Goal: Task Accomplishment & Management: Manage account settings

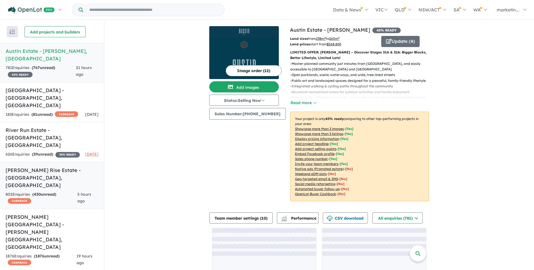
click at [29, 167] on h5 "Taylors Rise Estate - [GEOGRAPHIC_DATA] , [GEOGRAPHIC_DATA]" at bounding box center [52, 178] width 93 height 23
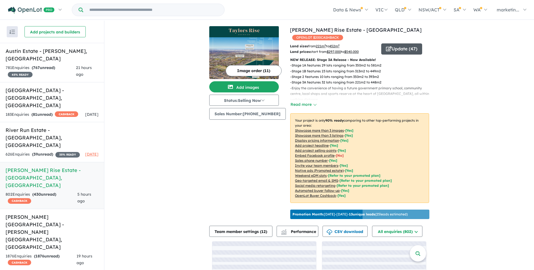
click at [399, 43] on button "Update ( 47 )" at bounding box center [402, 48] width 41 height 11
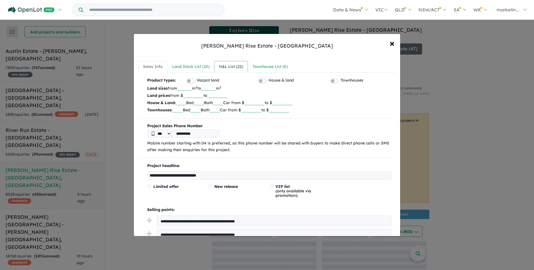
click at [235, 67] on div "H&L List ( 22 )" at bounding box center [231, 66] width 24 height 7
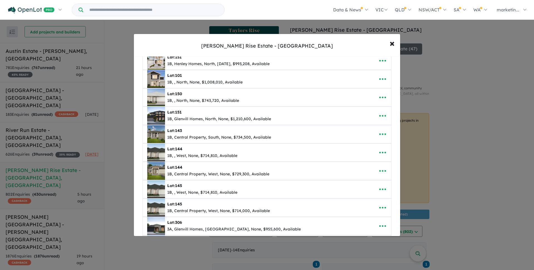
scroll to position [120, 0]
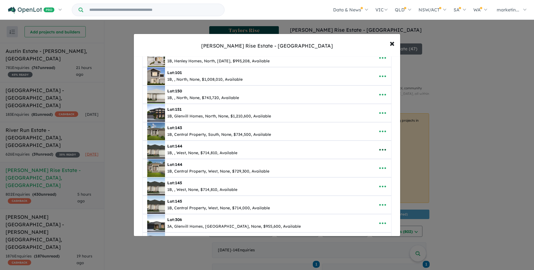
click at [386, 149] on icon "button" at bounding box center [383, 150] width 8 height 8
click at [361, 177] on link "Remove" at bounding box center [370, 176] width 41 height 13
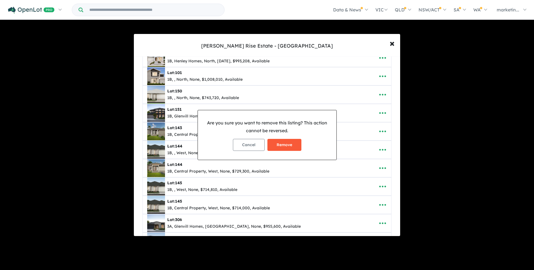
click at [290, 144] on button "Remove" at bounding box center [285, 145] width 34 height 12
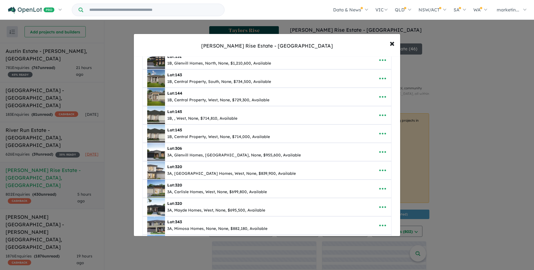
scroll to position [191, 0]
click at [382, 98] on icon "button" at bounding box center [383, 96] width 8 height 8
click at [368, 122] on link "Remove" at bounding box center [370, 122] width 41 height 13
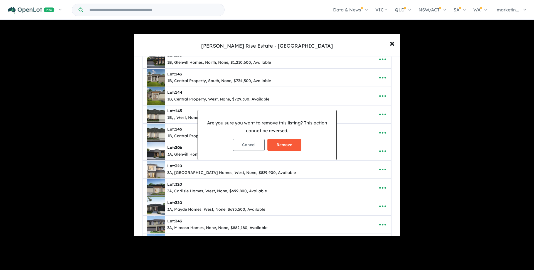
click at [291, 146] on button "Remove" at bounding box center [285, 145] width 34 height 12
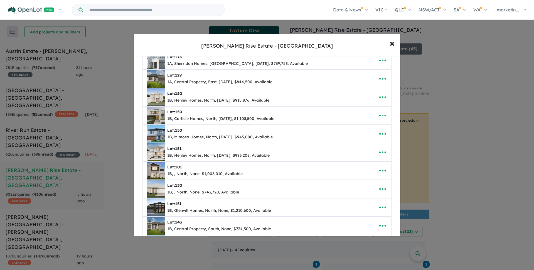
scroll to position [0, 0]
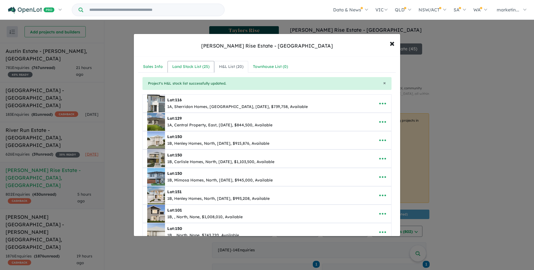
click at [193, 67] on div "Land Stock List ( 25 )" at bounding box center [190, 66] width 37 height 7
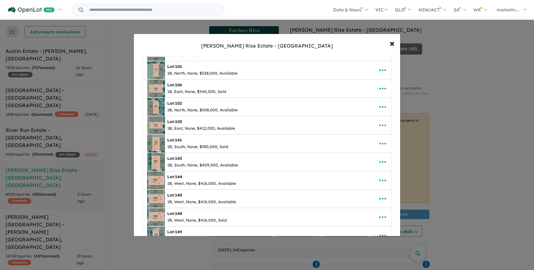
scroll to position [53, 0]
click at [381, 179] on icon "button" at bounding box center [383, 180] width 8 height 8
click at [361, 192] on link "Edit" at bounding box center [370, 193] width 41 height 13
select select "****"
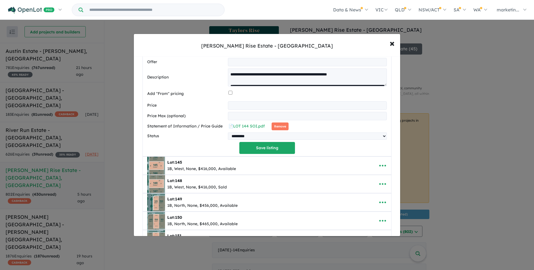
scroll to position [363, 0]
select select "****"
click option "****" at bounding box center [0, 0] width 0 height 0
click at [258, 149] on button "Save listing" at bounding box center [268, 148] width 56 height 12
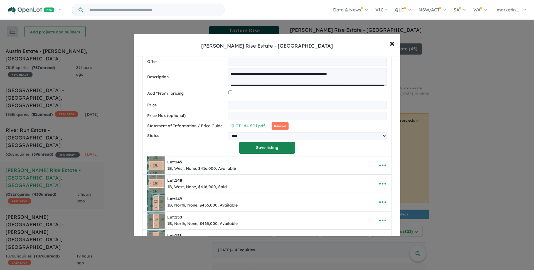
select select "****"
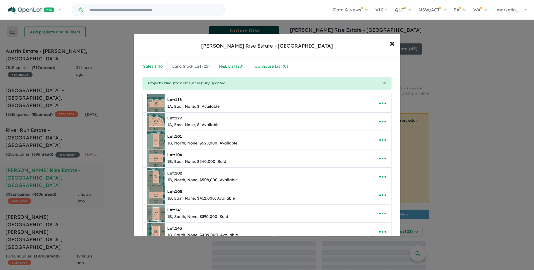
scroll to position [0, 0]
click at [392, 43] on span "×" at bounding box center [392, 43] width 5 height 12
